Goal: Task Accomplishment & Management: Complete application form

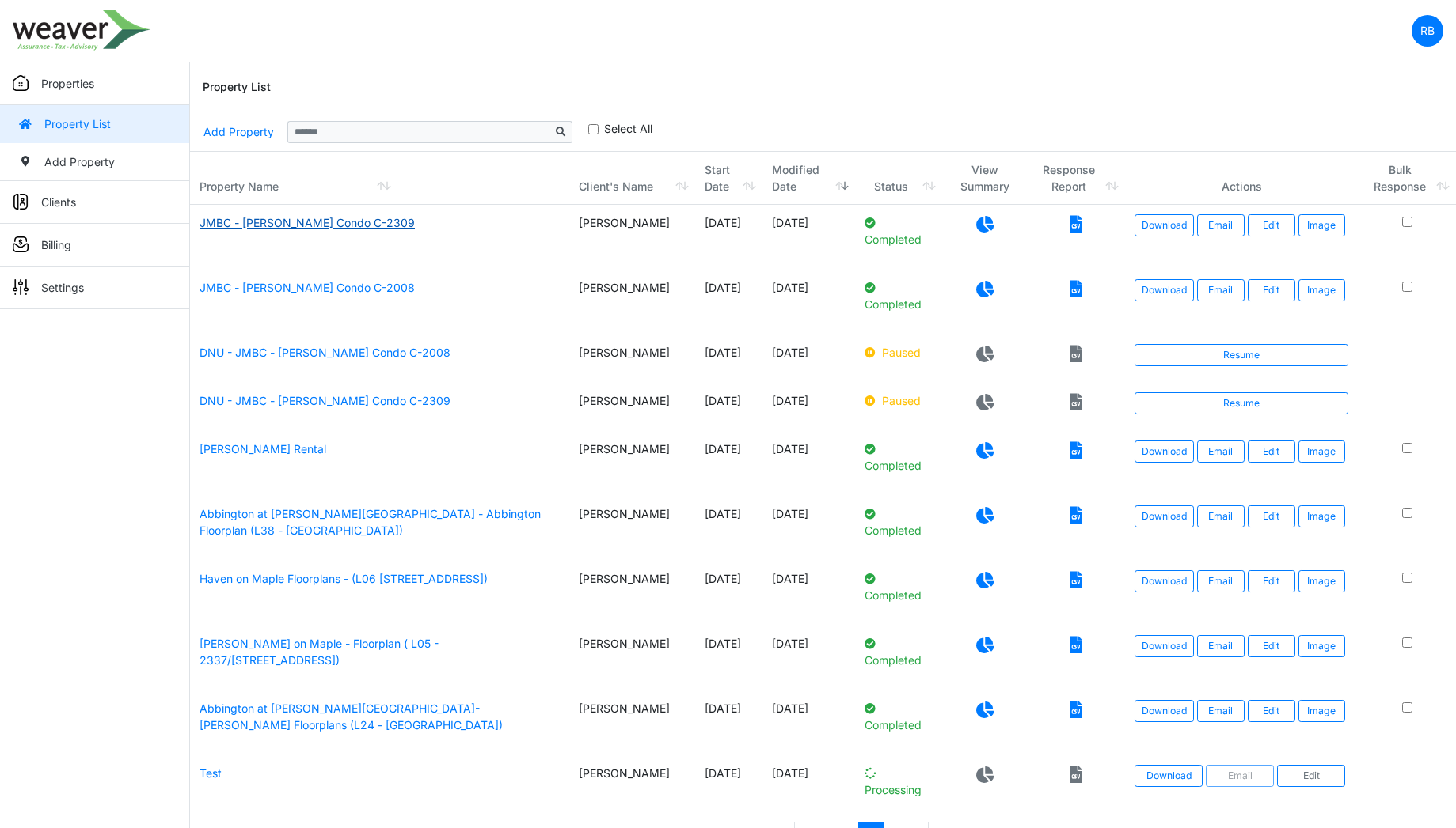
click at [349, 222] on link "JMBC - Jim Jackson Condo C-2309" at bounding box center [307, 222] width 216 height 13
click at [255, 355] on link "DNU - JMBC - Jim Jackson Condo C-2008" at bounding box center [325, 352] width 251 height 13
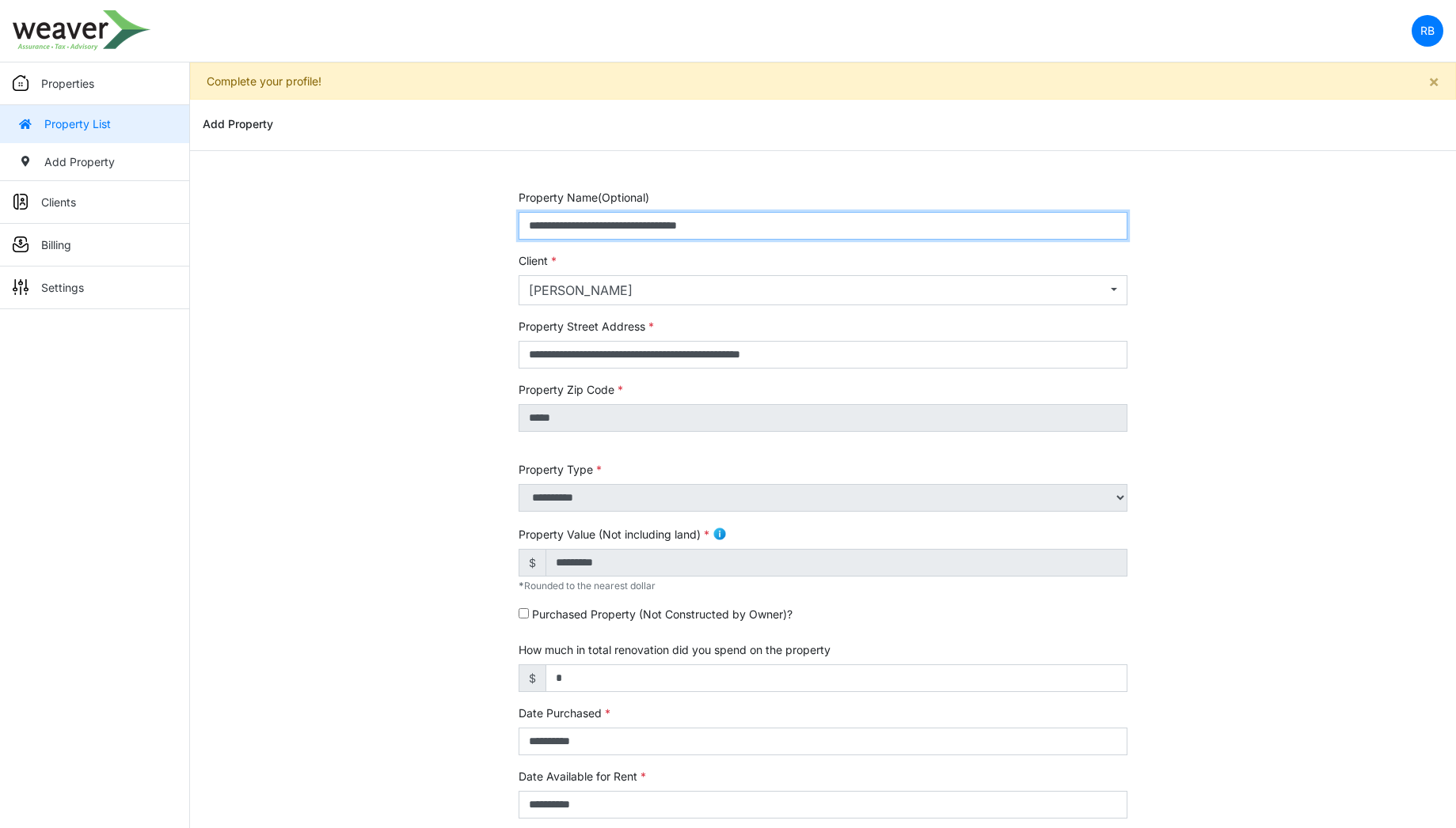
click at [662, 236] on input "**********" at bounding box center [823, 226] width 610 height 28
click at [86, 78] on p "Properties" at bounding box center [67, 84] width 53 height 17
click at [662, 231] on input "**********" at bounding box center [823, 226] width 610 height 28
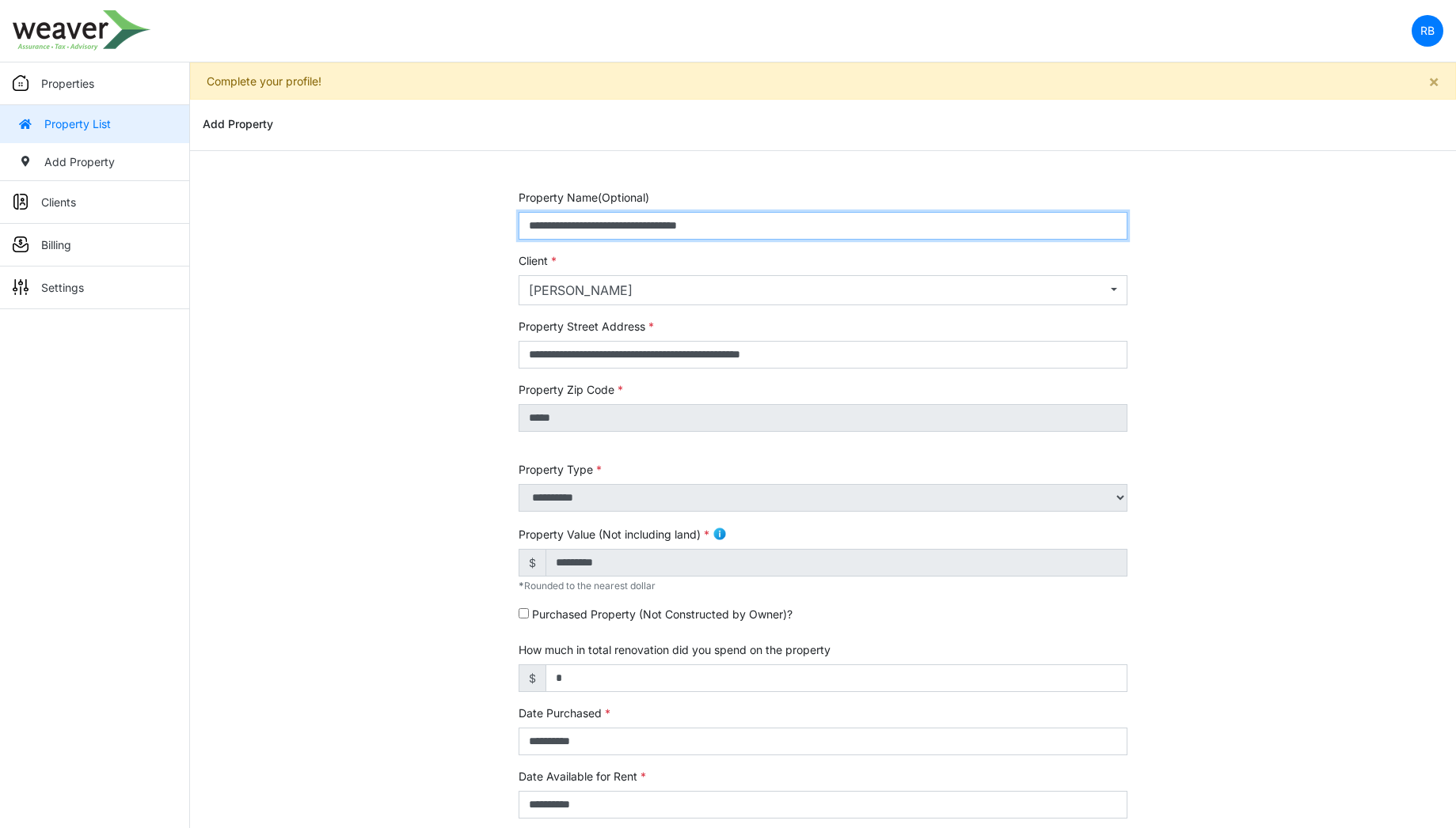
click at [662, 231] on input "**********" at bounding box center [823, 226] width 610 height 28
click at [66, 27] on img at bounding box center [82, 30] width 138 height 40
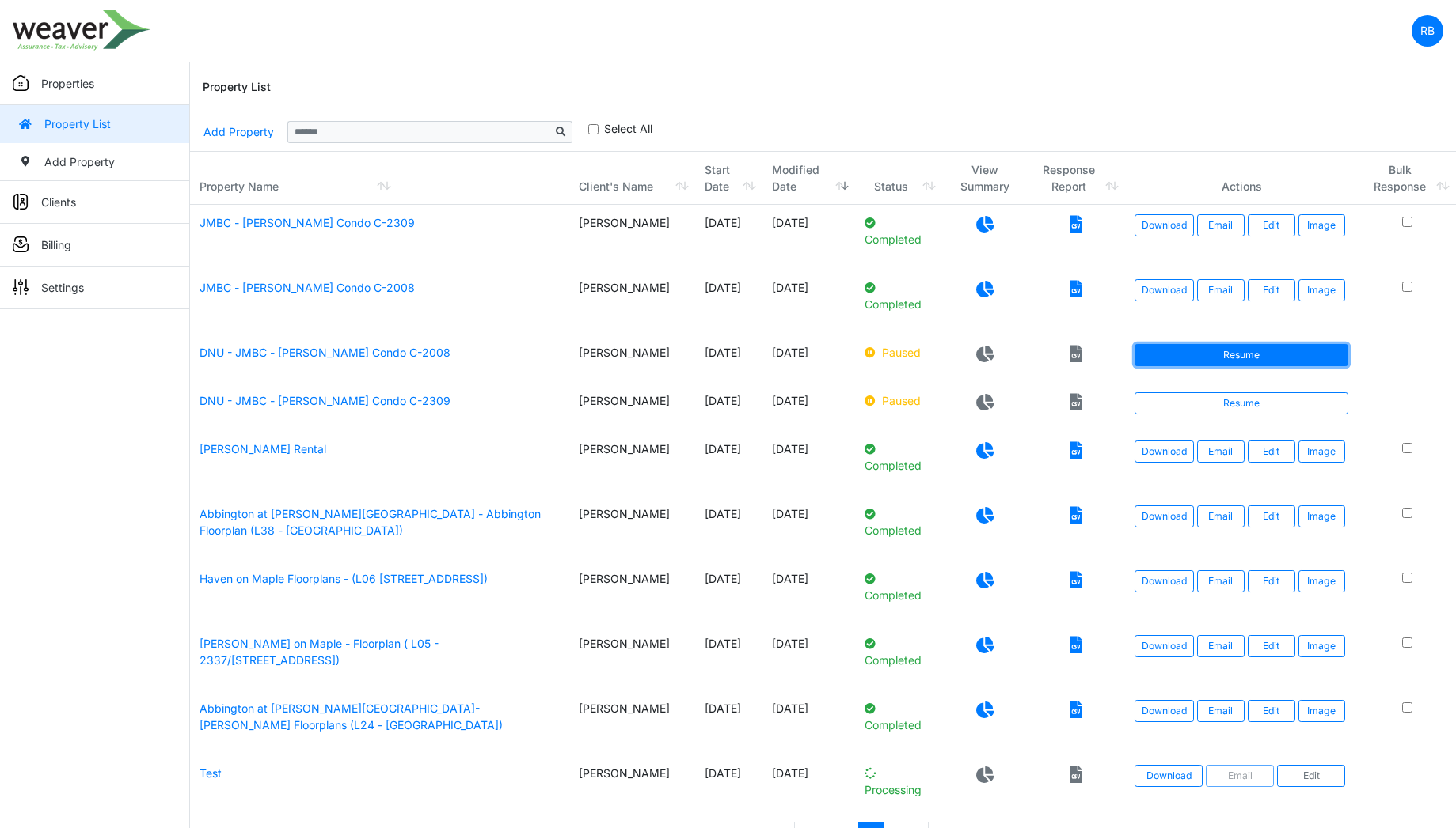
click at [1269, 355] on link "Resume" at bounding box center [1240, 356] width 214 height 22
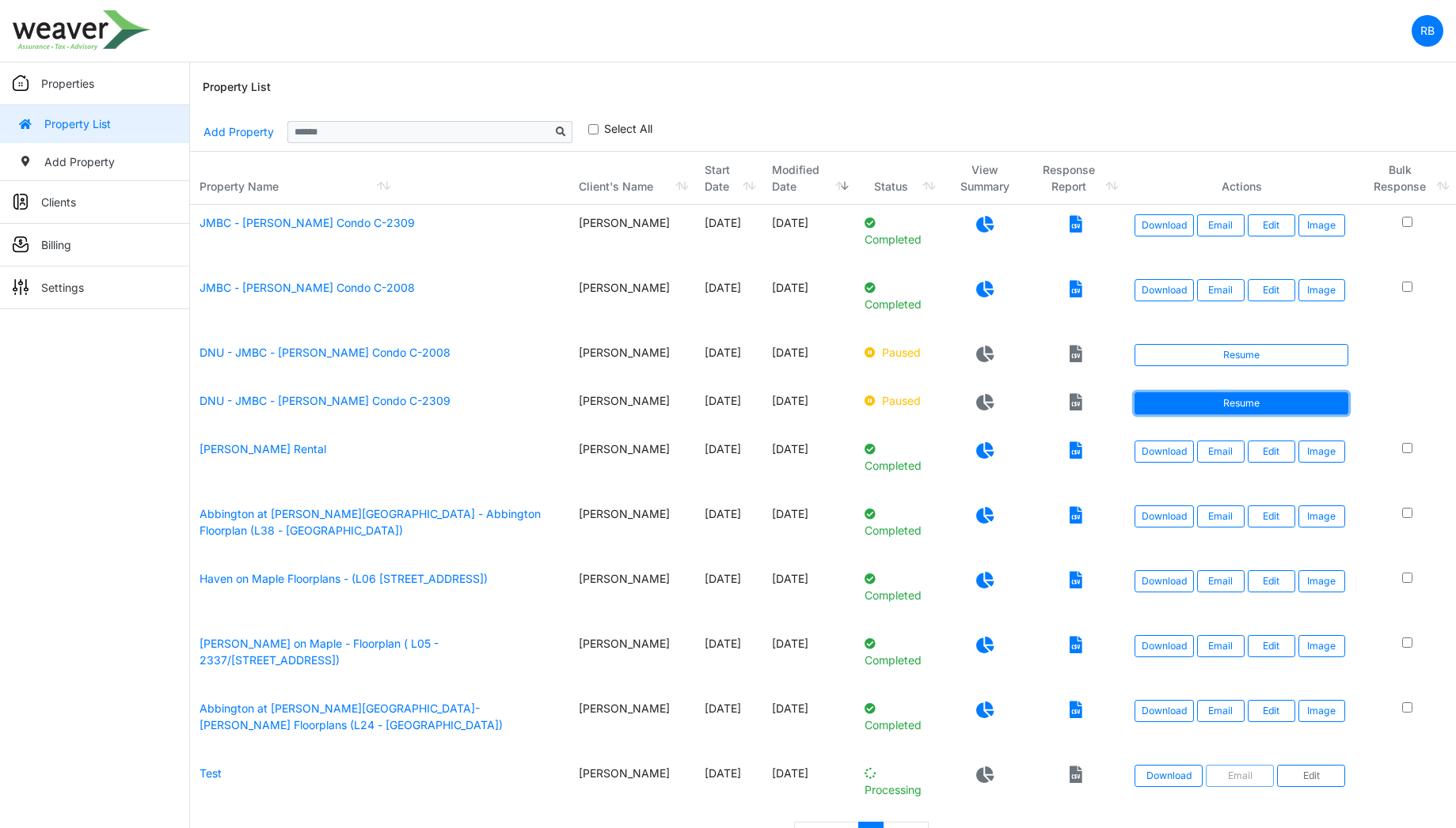
click at [1272, 412] on link "Resume" at bounding box center [1240, 403] width 214 height 22
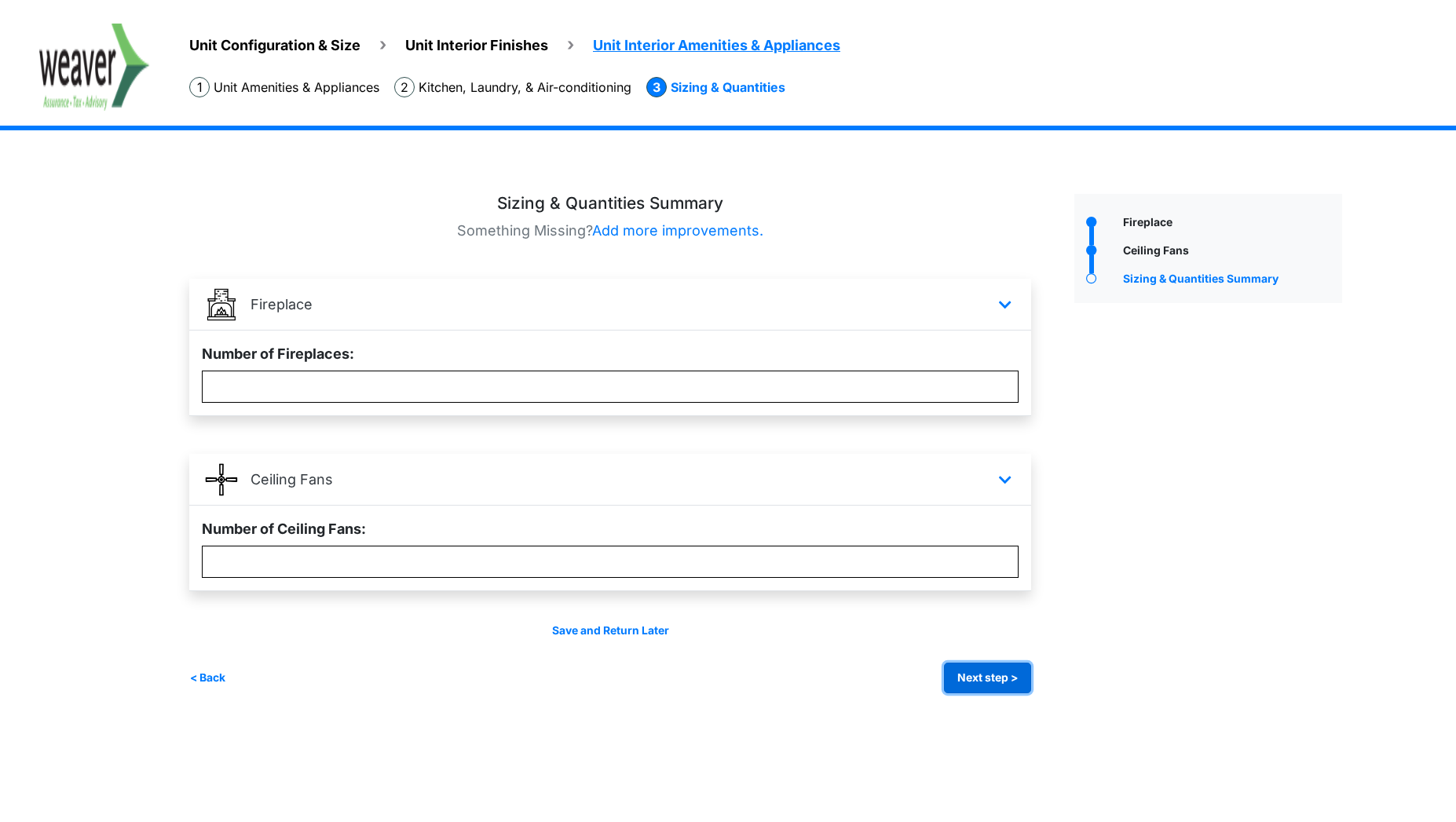
click at [991, 688] on button "Next step >" at bounding box center [988, 677] width 87 height 31
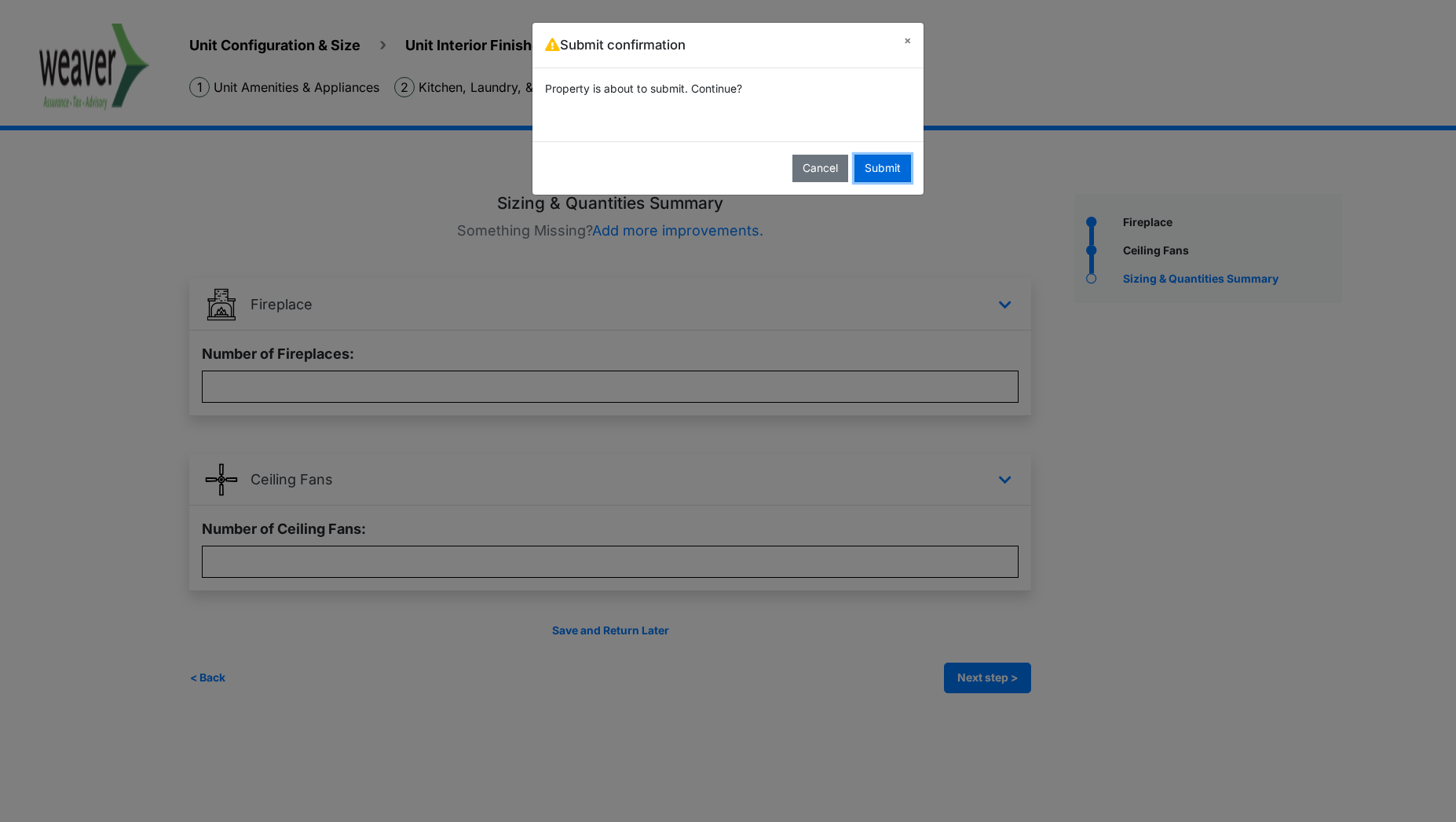
click at [885, 178] on button "Submit" at bounding box center [882, 169] width 57 height 28
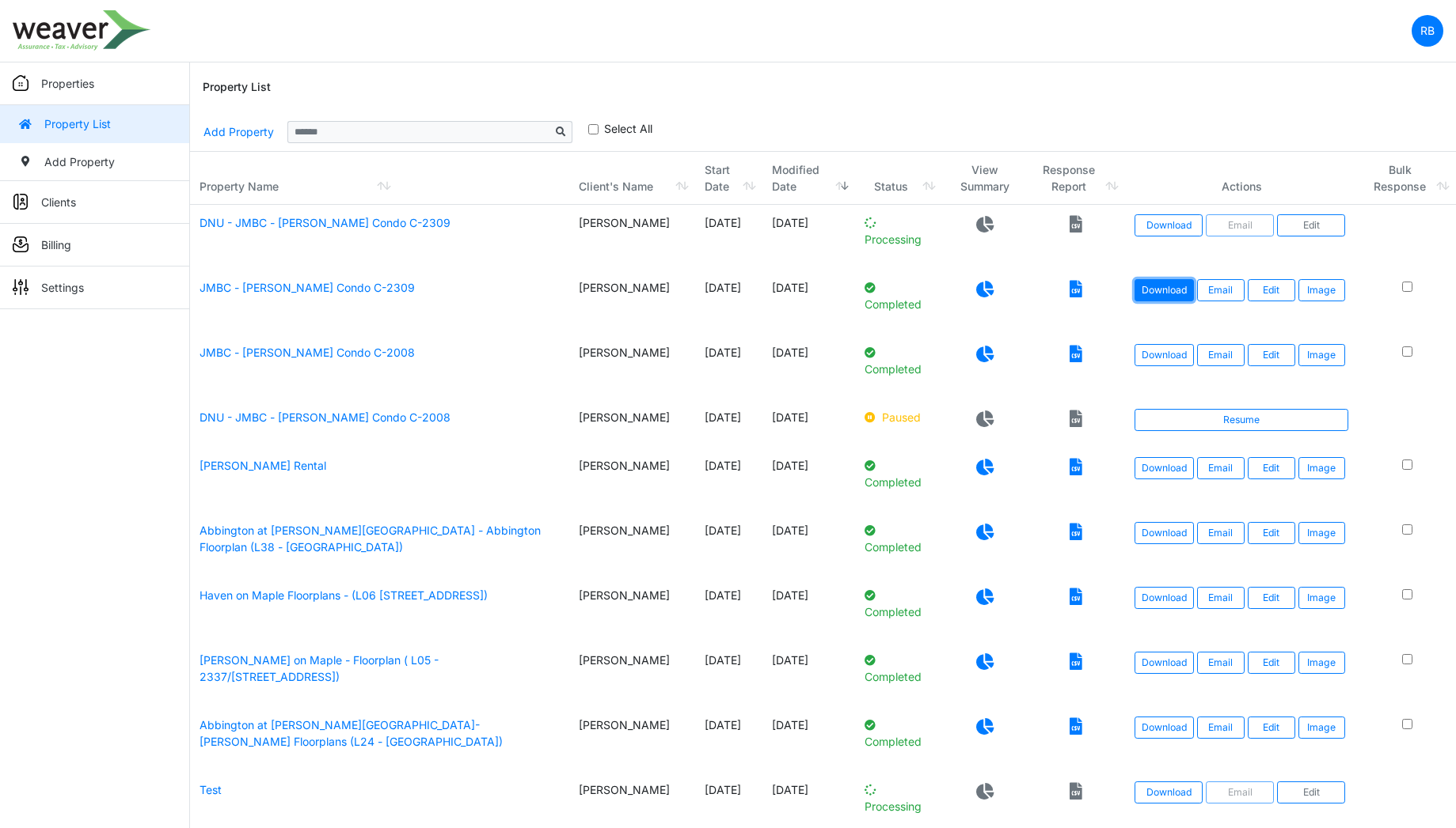
click at [1150, 289] on link "Download" at bounding box center [1164, 290] width 60 height 22
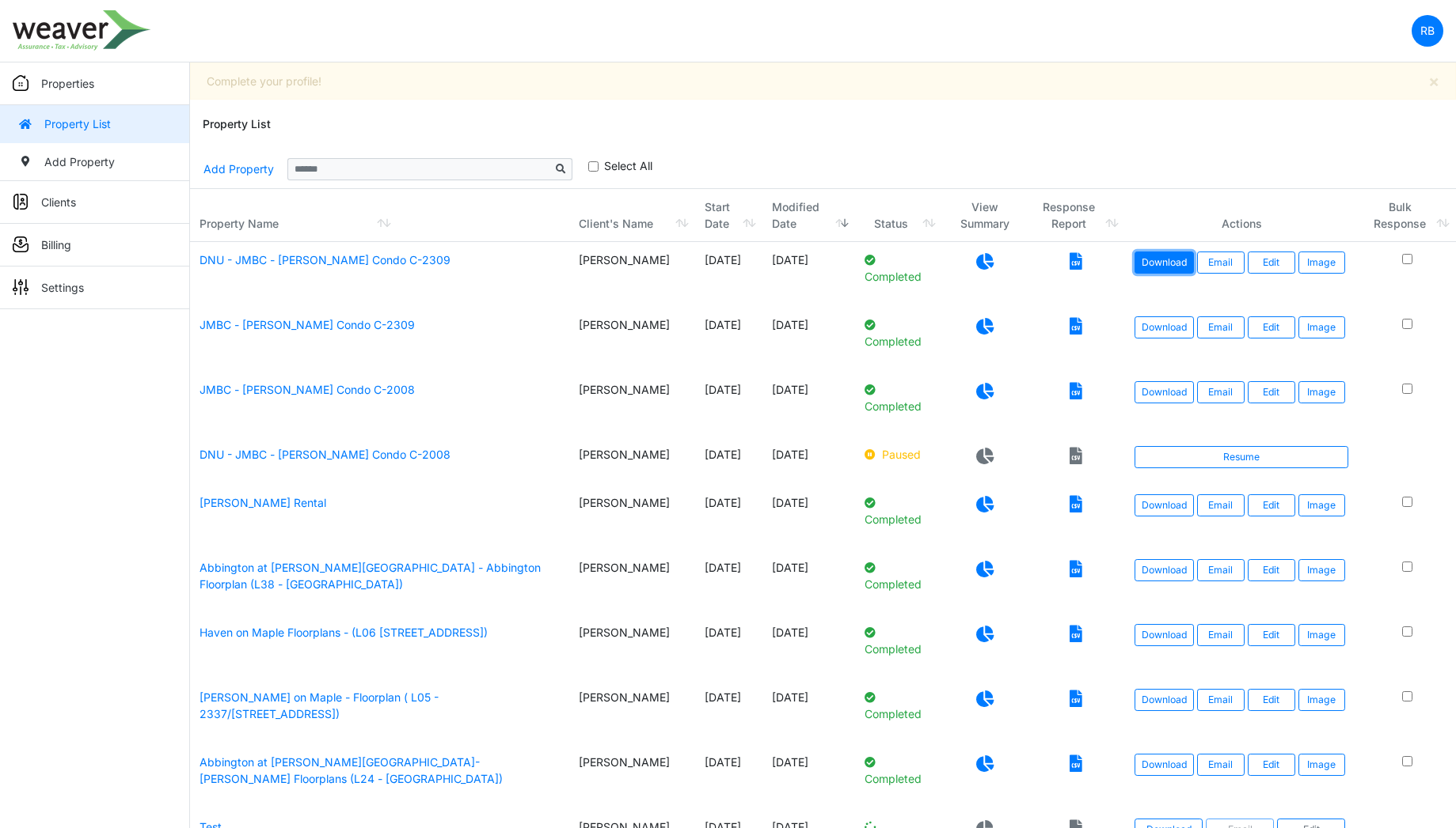
click at [1150, 264] on link "Download" at bounding box center [1164, 263] width 60 height 22
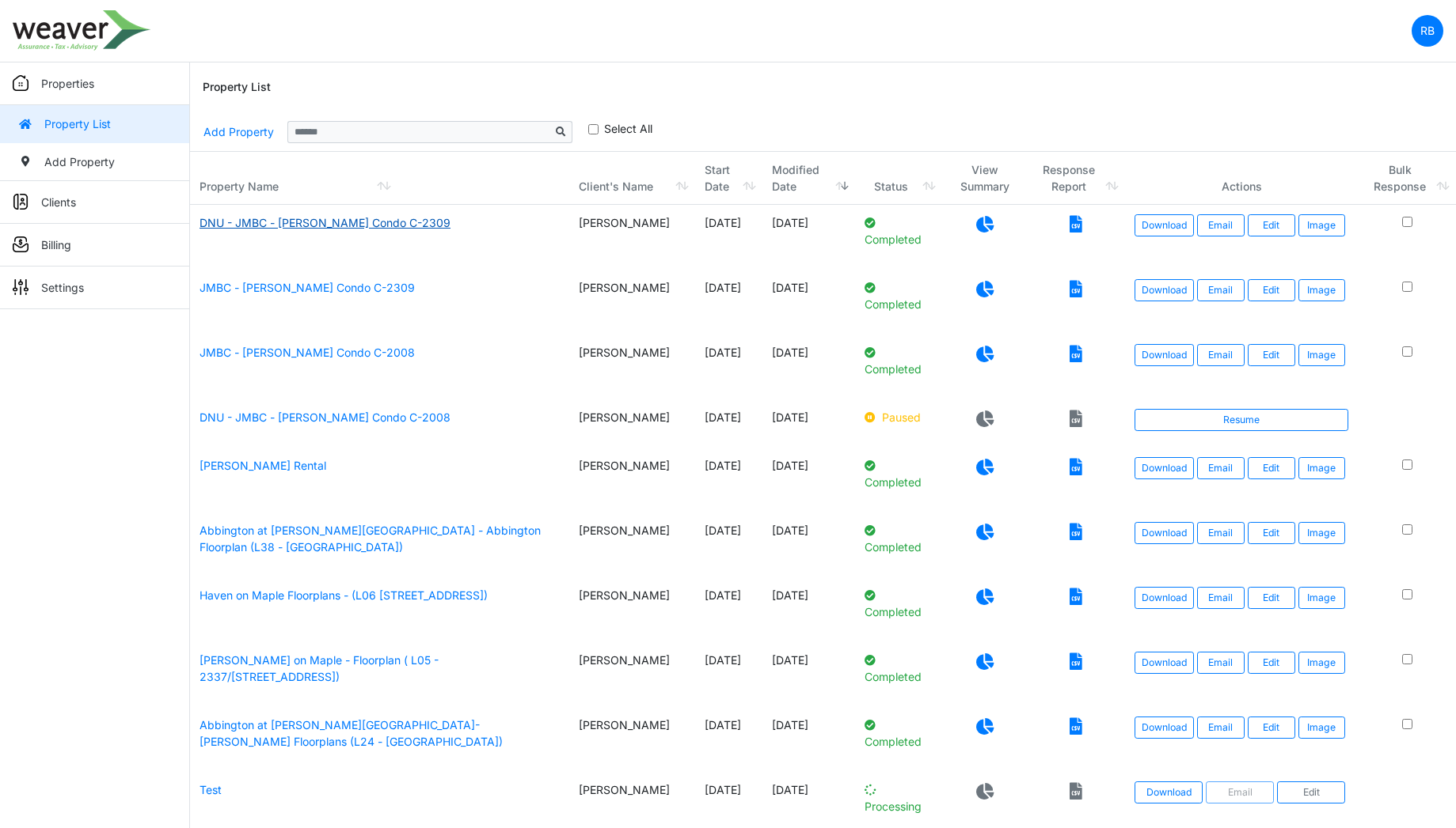
click at [324, 223] on link "DNU - JMBC - [PERSON_NAME] Condo C-2309" at bounding box center [325, 222] width 251 height 13
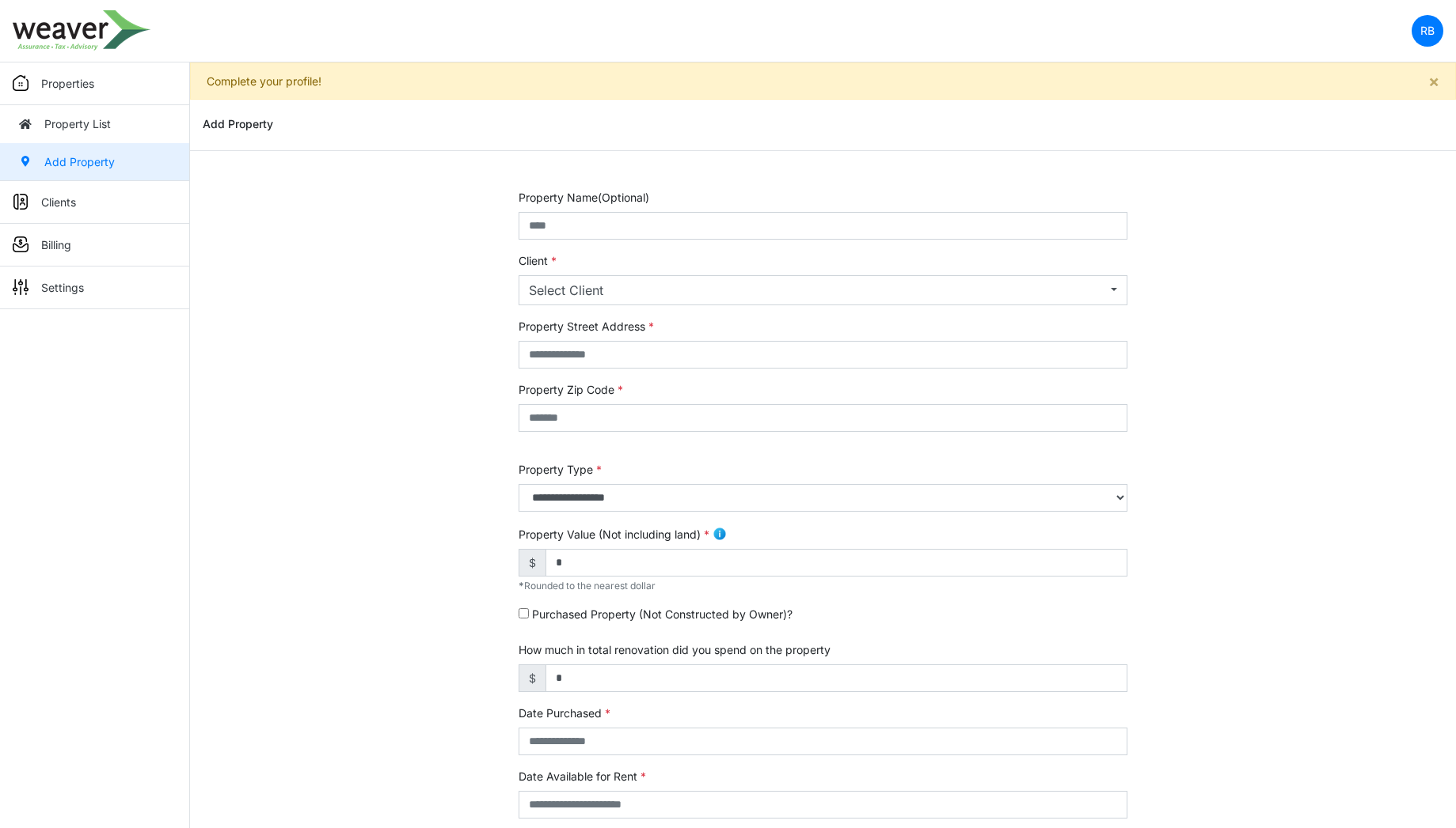
click at [67, 34] on img at bounding box center [82, 30] width 138 height 40
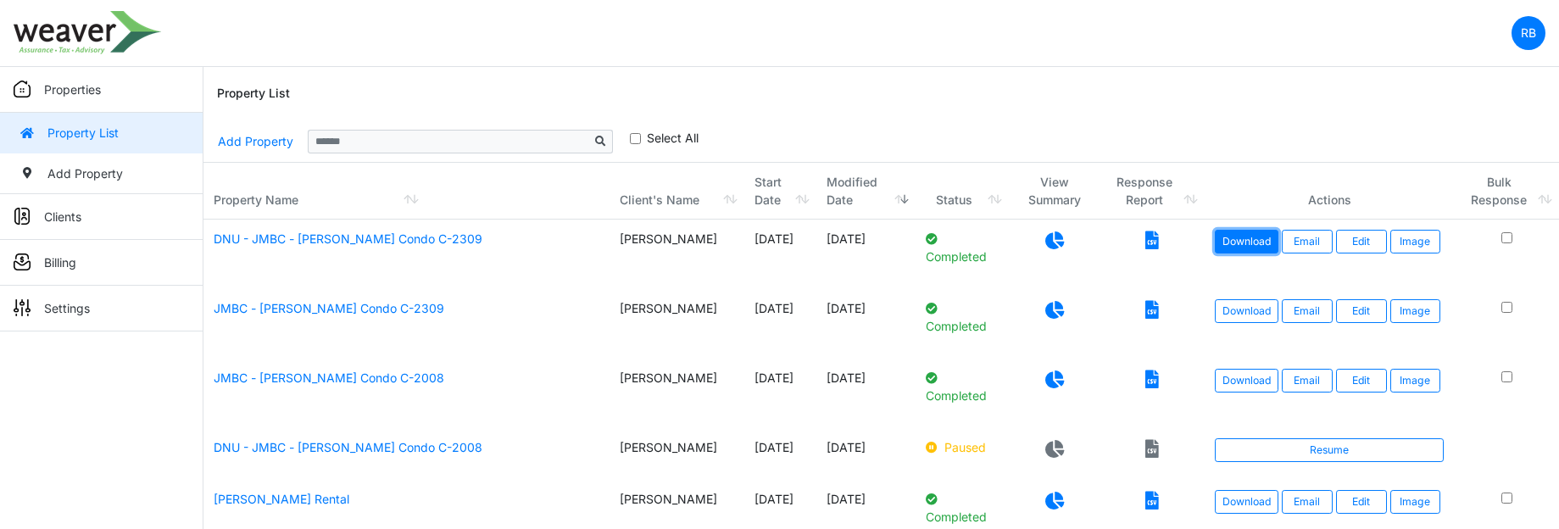
click at [1253, 247] on link "Download" at bounding box center [1246, 242] width 64 height 24
click at [1050, 245] on icon at bounding box center [1054, 240] width 19 height 18
